Goal: Use online tool/utility: Utilize a website feature to perform a specific function

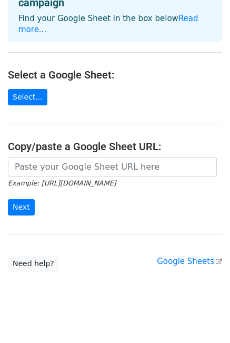
scroll to position [78, 0]
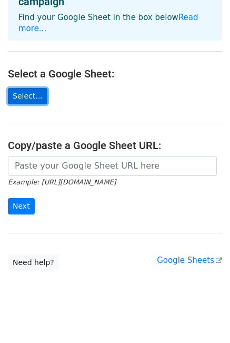
click at [24, 88] on link "Select..." at bounding box center [27, 96] width 39 height 16
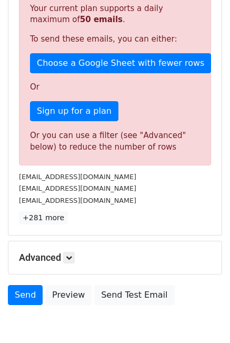
scroll to position [263, 0]
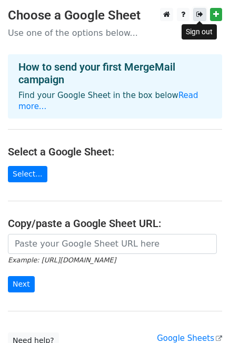
click at [202, 14] on icon at bounding box center [199, 14] width 7 height 7
